Goal: Information Seeking & Learning: Check status

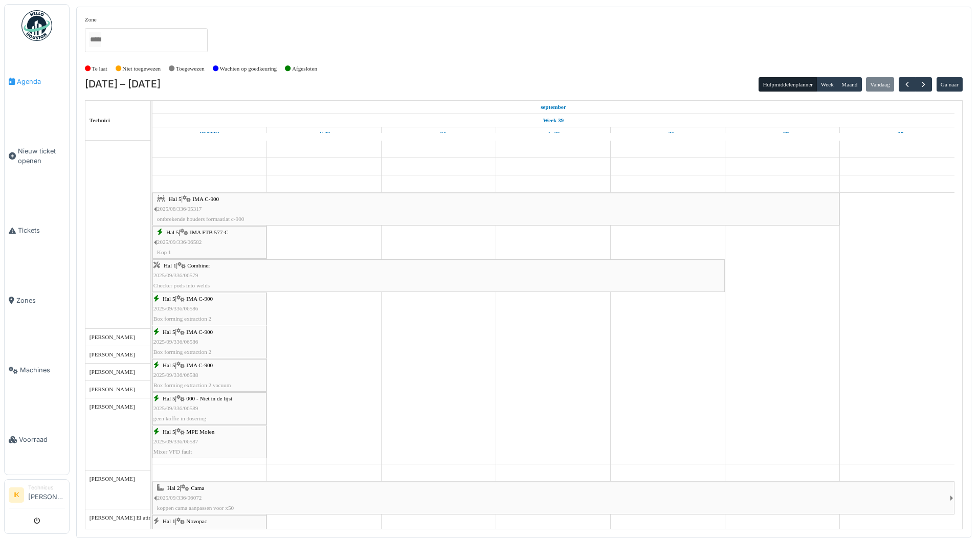
scroll to position [358, 0]
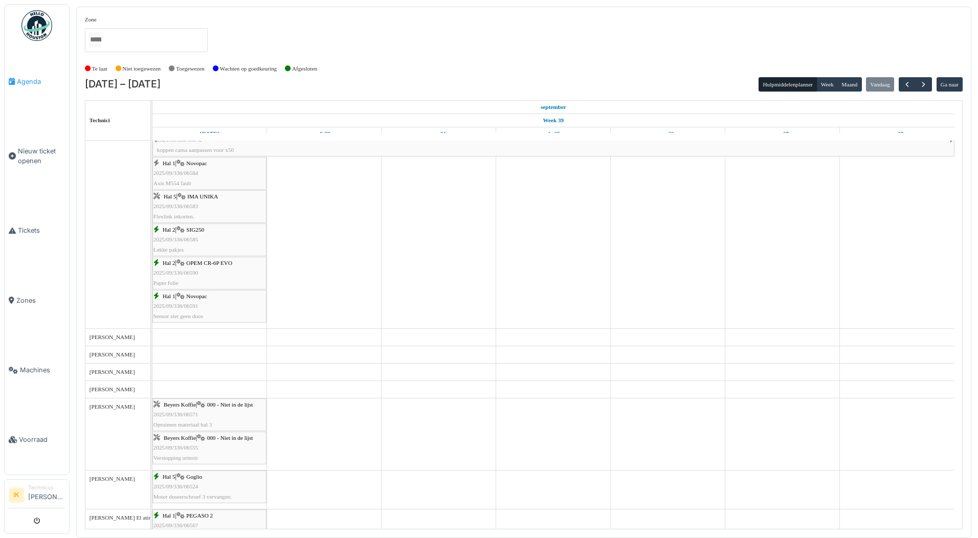
click at [32, 77] on span "Agenda" at bounding box center [41, 82] width 48 height 10
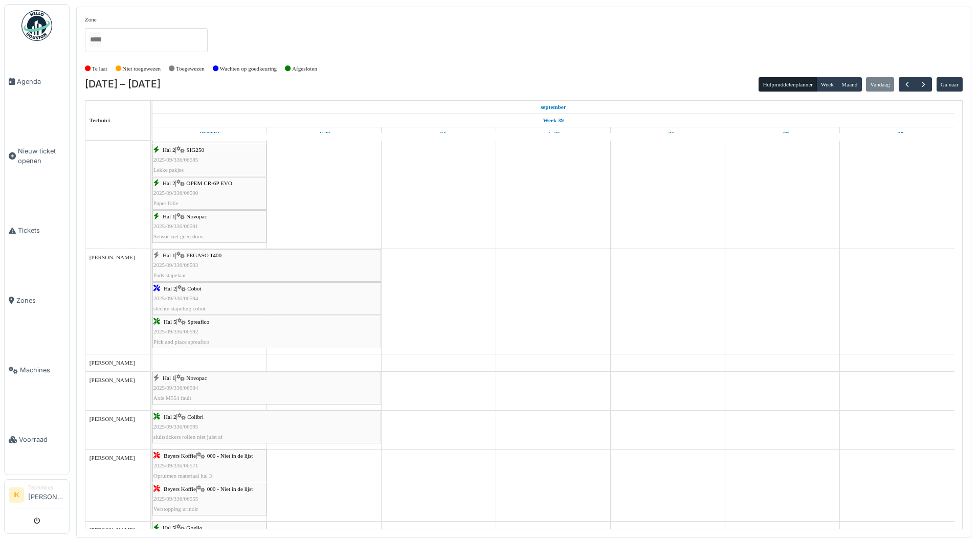
scroll to position [512, 0]
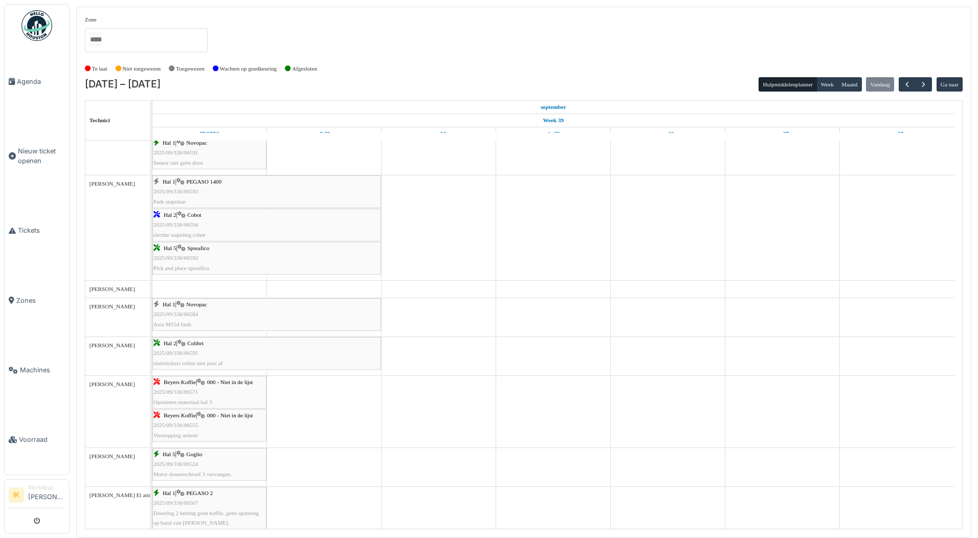
click at [192, 250] on span "Spreafico" at bounding box center [198, 248] width 22 height 6
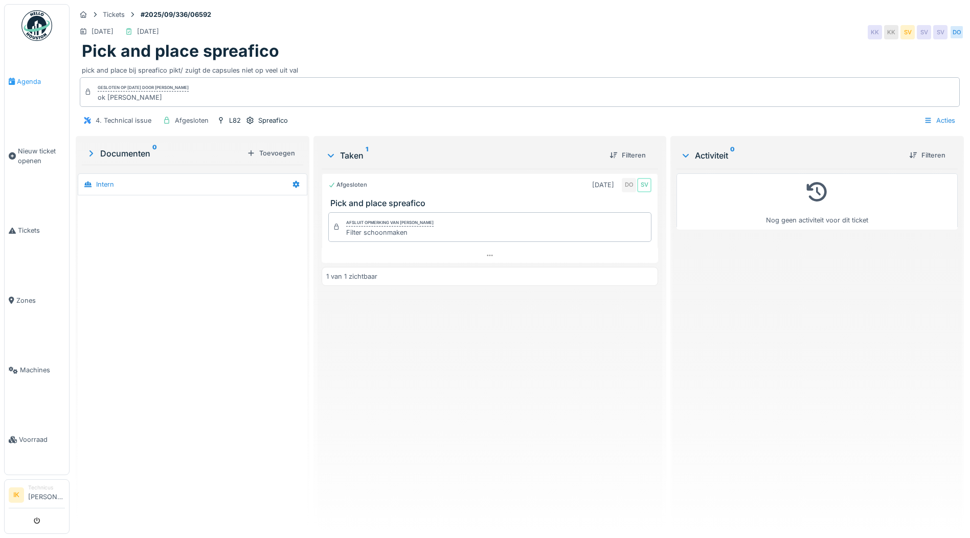
click at [26, 80] on span "Agenda" at bounding box center [41, 82] width 48 height 10
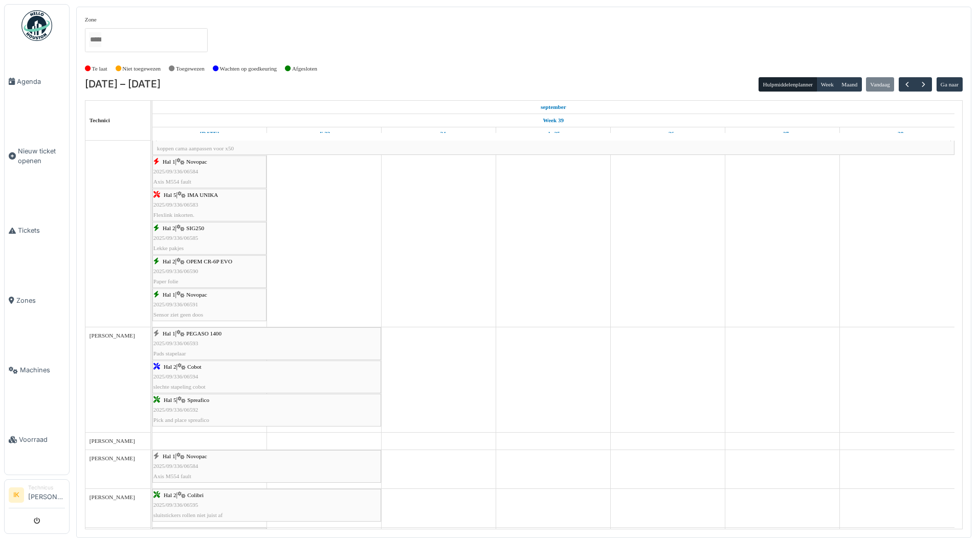
scroll to position [409, 0]
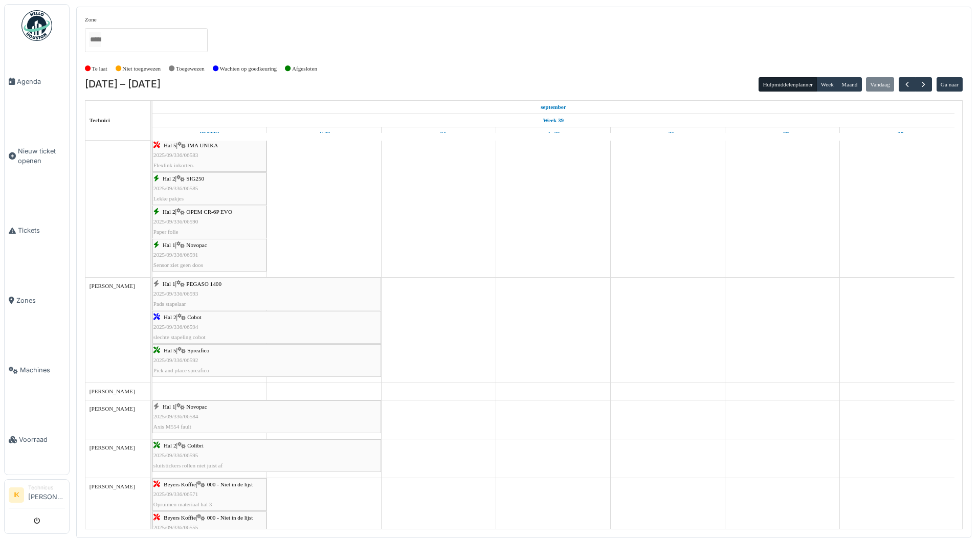
click at [201, 317] on span "Cobot" at bounding box center [194, 317] width 14 height 6
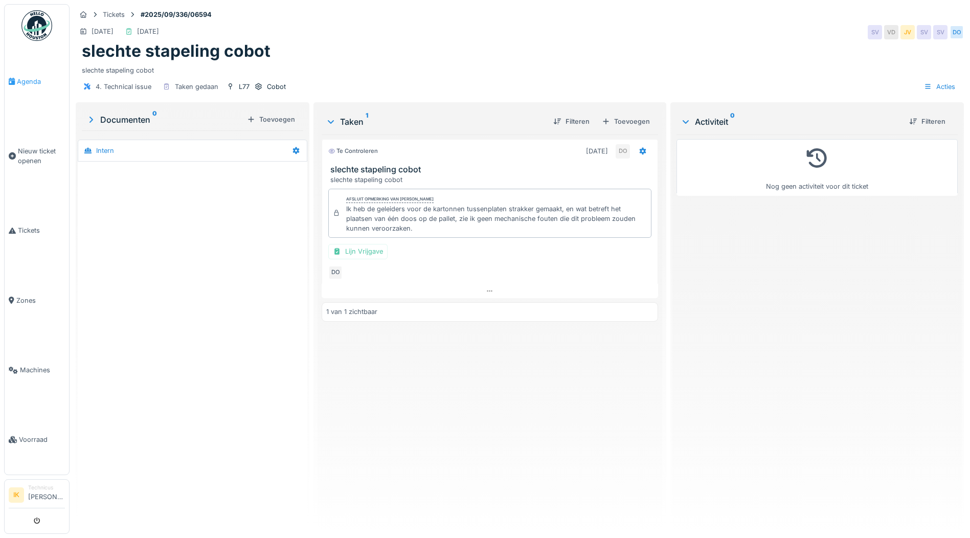
click at [30, 79] on span "Agenda" at bounding box center [41, 82] width 48 height 10
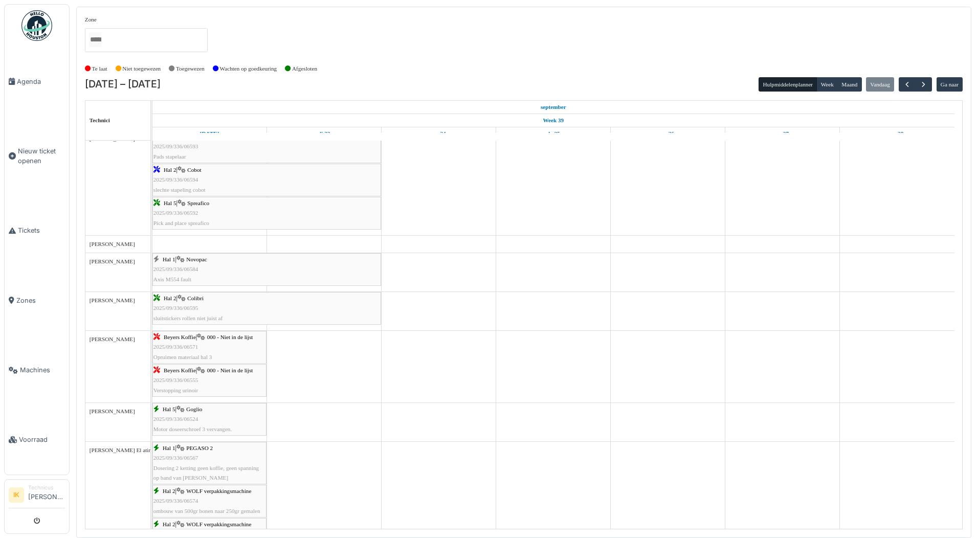
scroll to position [563, 0]
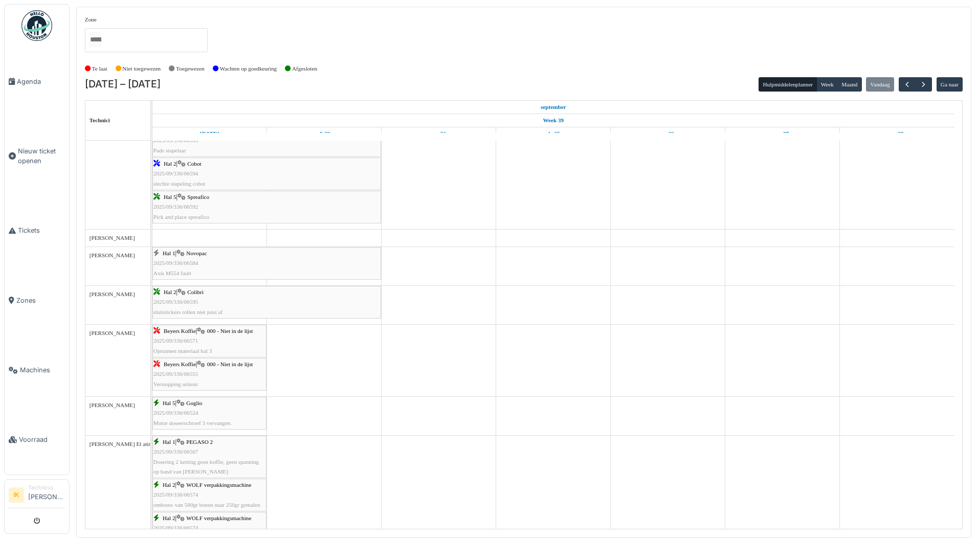
click at [164, 295] on span "Hal 2" at bounding box center [170, 292] width 13 height 6
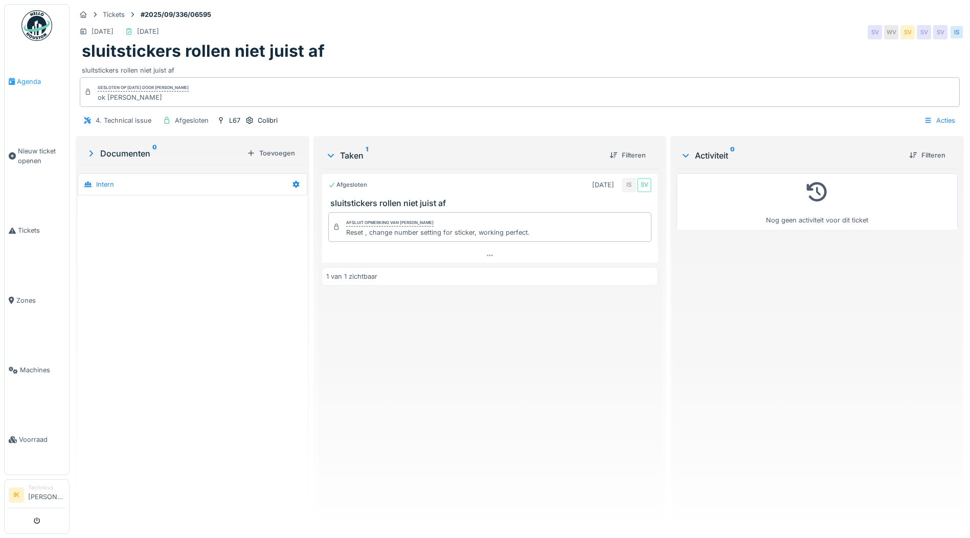
click at [23, 80] on span "Agenda" at bounding box center [41, 82] width 48 height 10
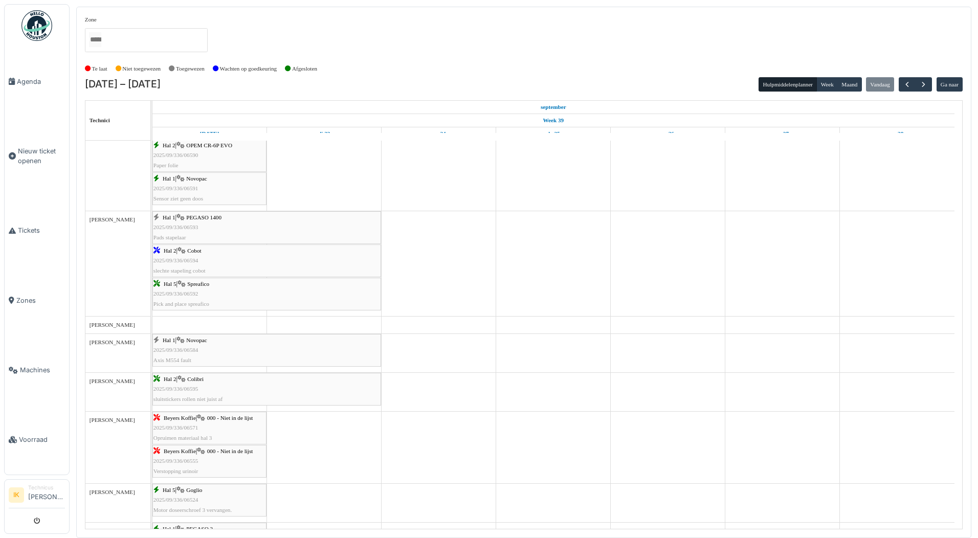
scroll to position [460, 0]
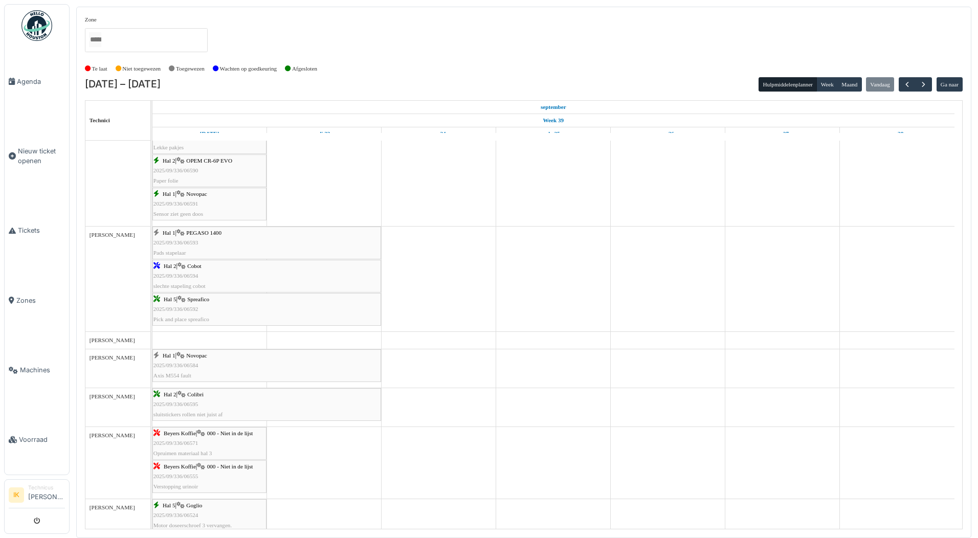
click at [182, 238] on div "Hal 1 | PEGASO 1400 2025/09/336/06593 Pads stapelaar" at bounding box center [266, 243] width 227 height 30
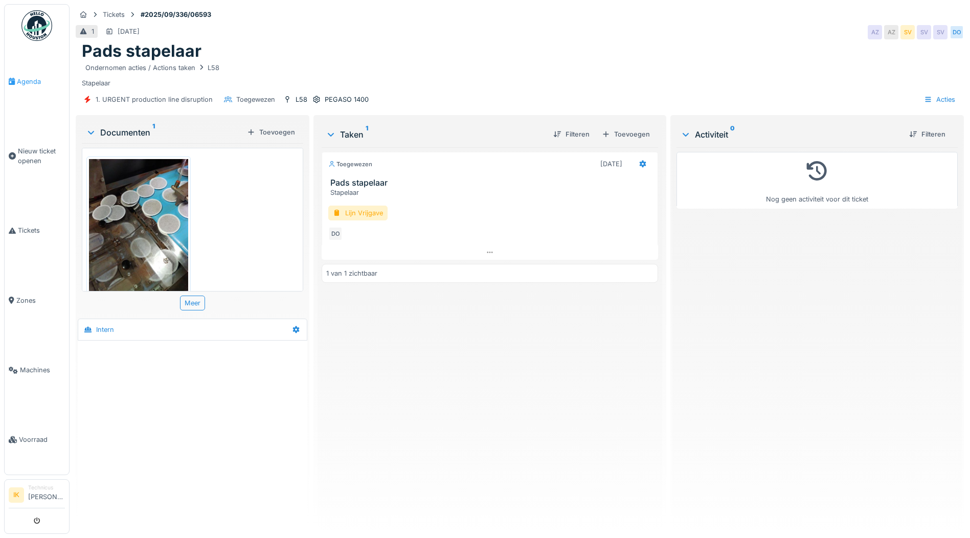
click at [34, 80] on span "Agenda" at bounding box center [41, 82] width 48 height 10
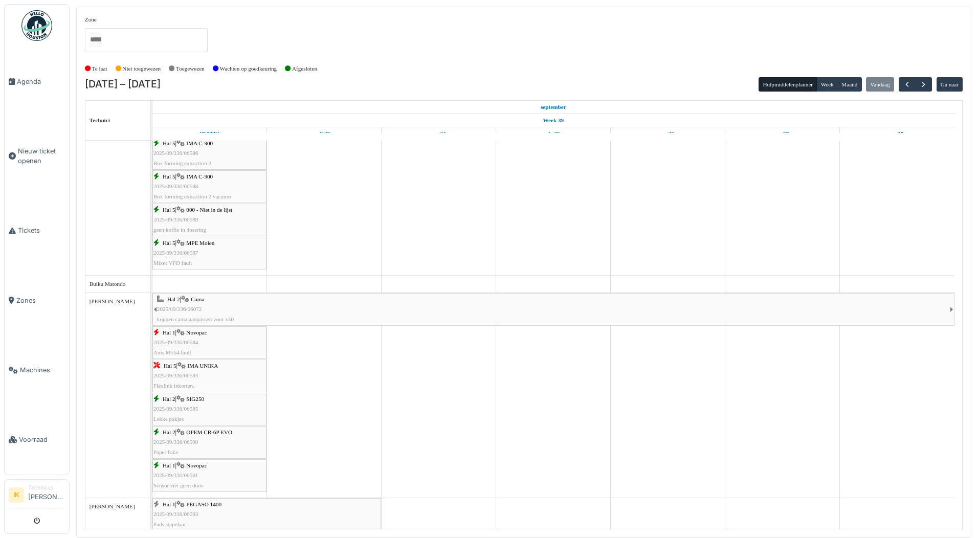
scroll to position [307, 0]
